Goal: Transaction & Acquisition: Purchase product/service

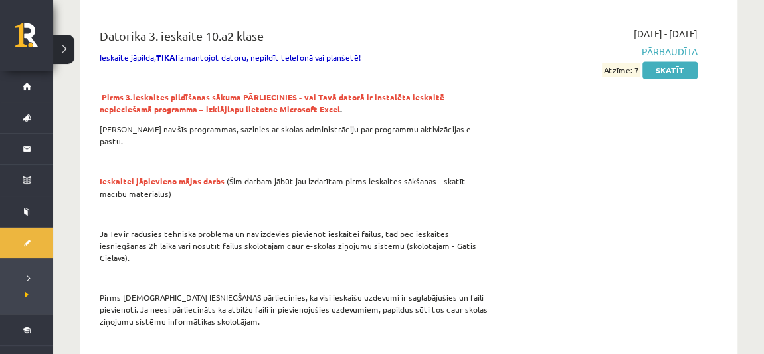
scroll to position [1072, 0]
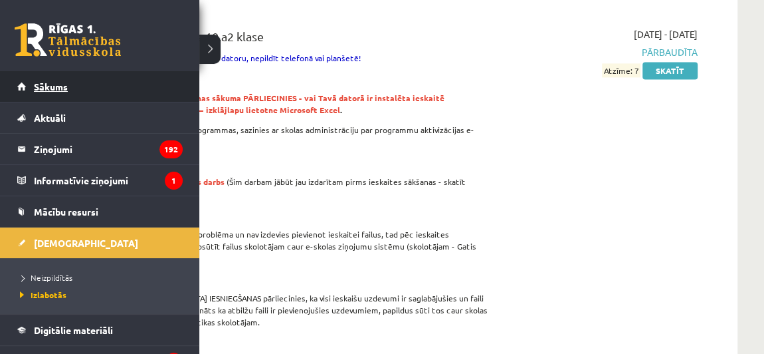
click at [59, 84] on span "Sākums" at bounding box center [51, 86] width 34 height 12
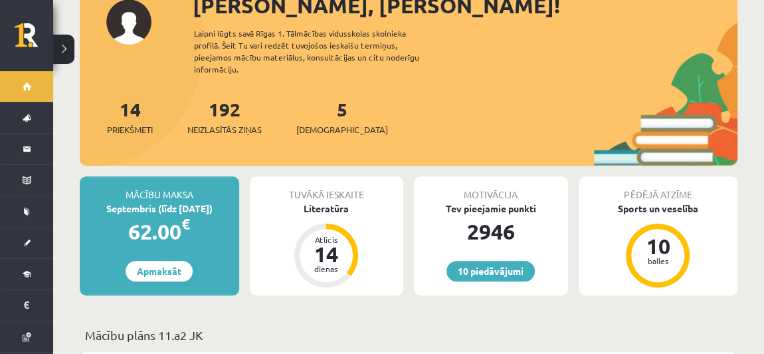
scroll to position [179, 0]
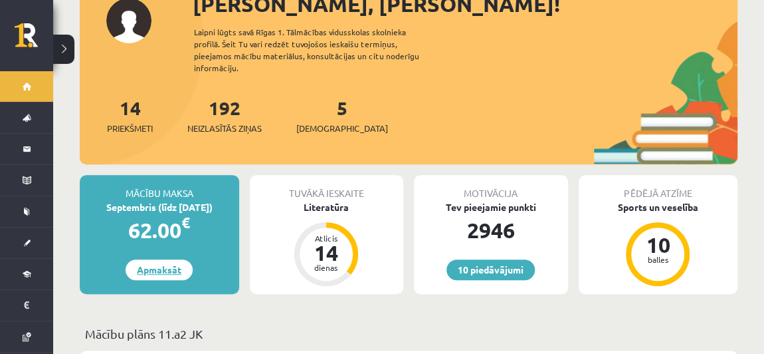
click at [171, 259] on link "Apmaksāt" at bounding box center [159, 269] width 67 height 21
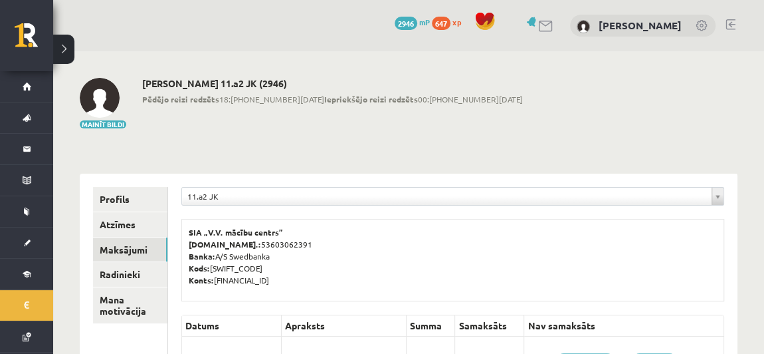
scroll to position [60, 0]
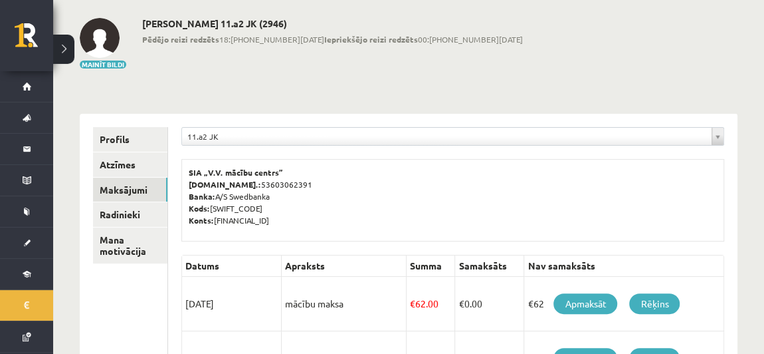
drag, startPoint x: 181, startPoint y: 170, endPoint x: 335, endPoint y: 227, distance: 163.9
click at [335, 227] on div "SIA „V.V. mācību centrs” Reģ.nr.: 53603062391 Banka: A/S Swedbanka Kods: HABALV…" at bounding box center [452, 200] width 543 height 82
copy p "SIA „V.V. mācību centrs” Reģ.nr.: 53603062391 Banka: A/S Swedbanka Kods: HABALV…"
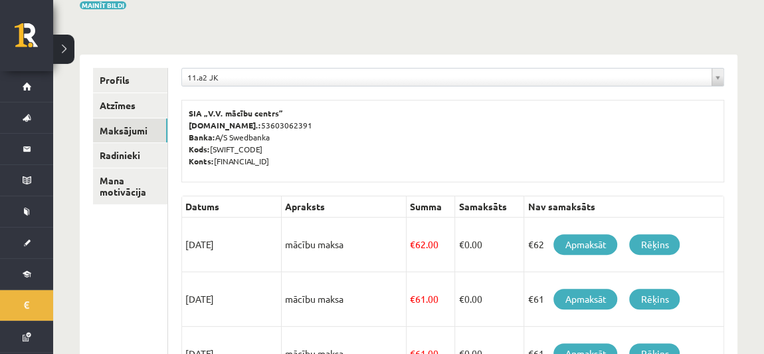
scroll to position [119, 0]
click at [597, 241] on link "Apmaksāt" at bounding box center [586, 244] width 64 height 21
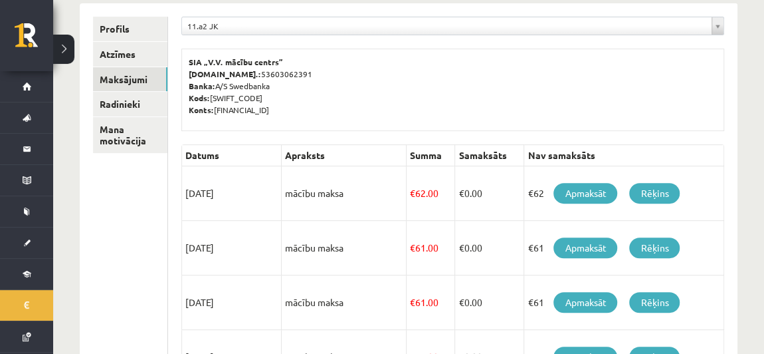
scroll to position [178, 0]
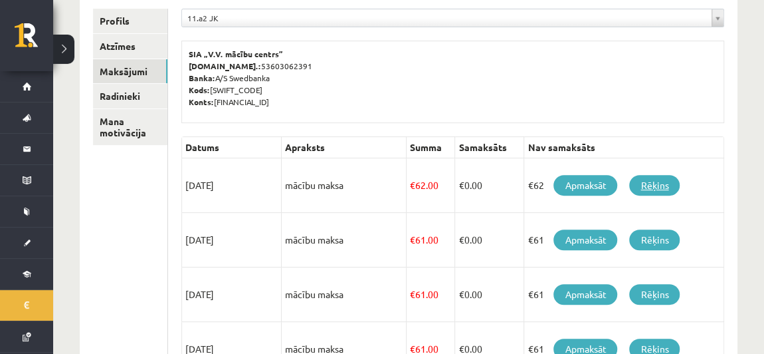
click at [671, 177] on link "Rēķins" at bounding box center [655, 185] width 51 height 21
click at [576, 41] on div "SIA „V.V. mācību centrs” Reģ.nr.: 53603062391 Banka: A/S Swedbanka Kods: HABALV…" at bounding box center [452, 82] width 543 height 82
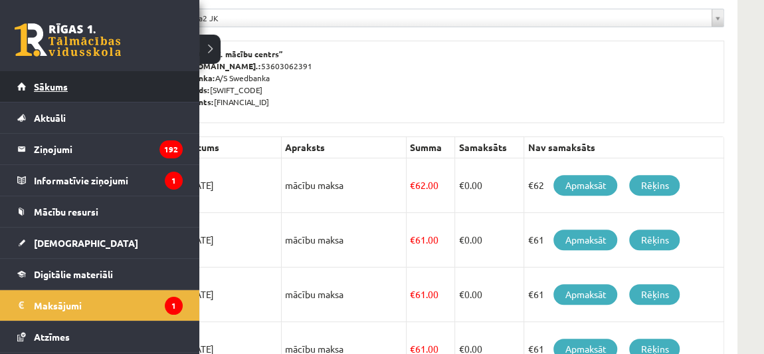
click at [22, 89] on link "Sākums" at bounding box center [100, 86] width 166 height 31
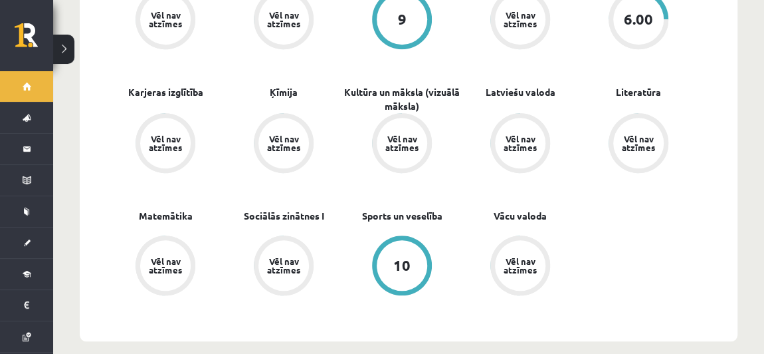
scroll to position [577, 0]
